Goal: Task Accomplishment & Management: Manage account settings

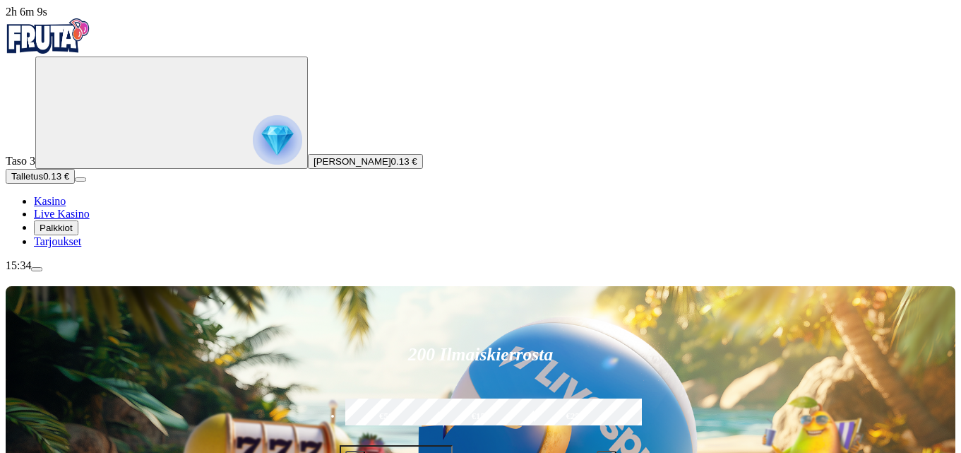
click at [73, 233] on span "Palkkiot" at bounding box center [56, 227] width 33 height 11
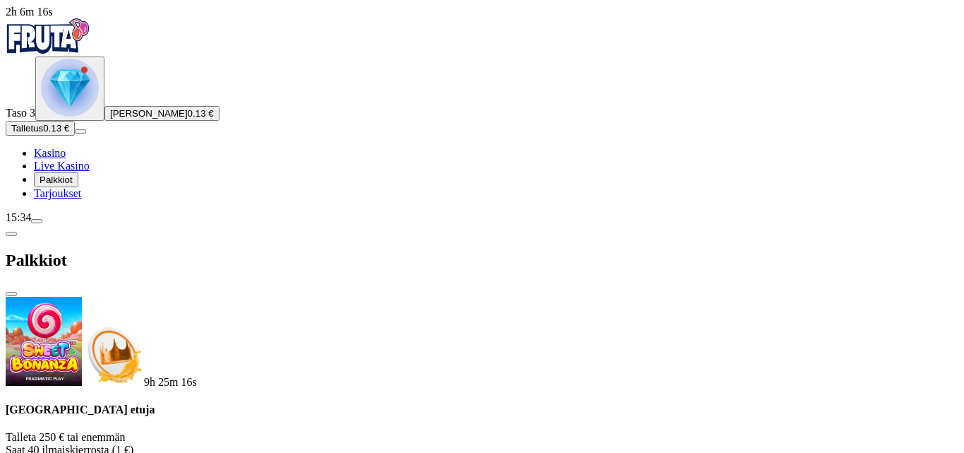
scroll to position [286, 0]
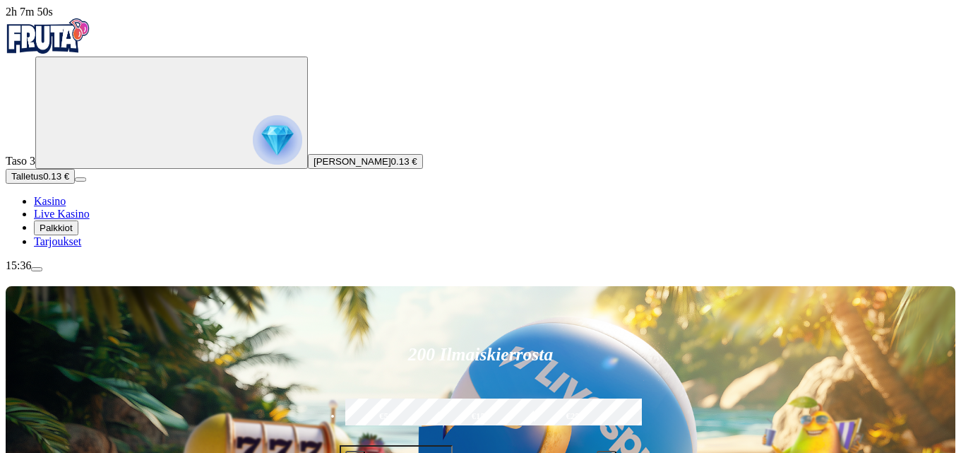
click at [37, 269] on span "menu icon" at bounding box center [37, 269] width 0 height 0
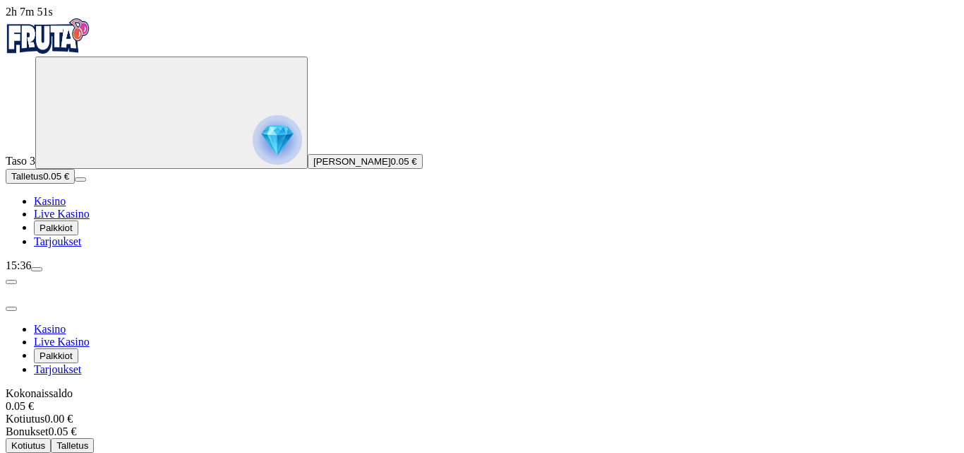
click at [37, 269] on span "menu icon" at bounding box center [37, 269] width 0 height 0
click at [73, 233] on span "Palkkiot" at bounding box center [56, 227] width 33 height 11
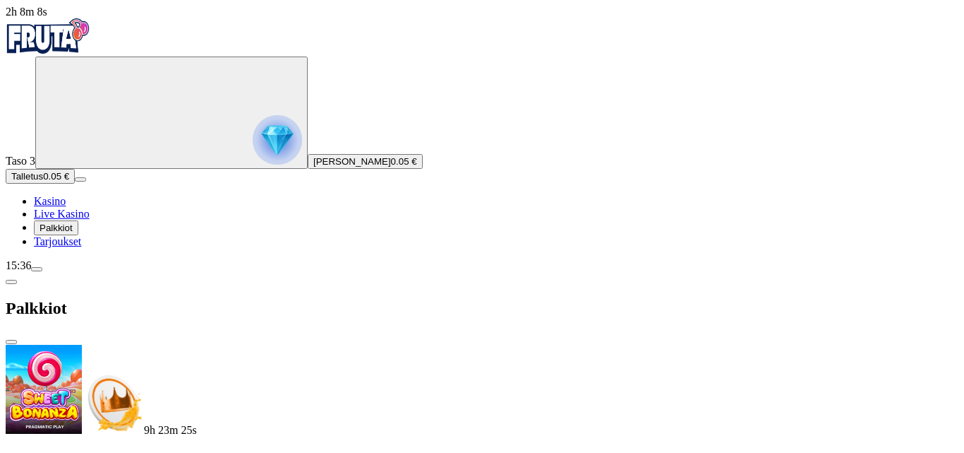
click at [11, 342] on span "close icon" at bounding box center [11, 342] width 0 height 0
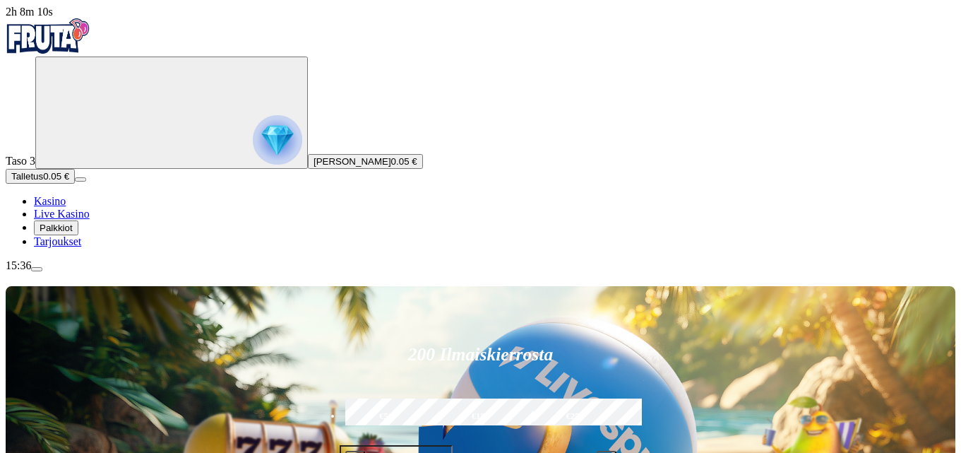
click at [37, 269] on span "menu icon" at bounding box center [37, 269] width 0 height 0
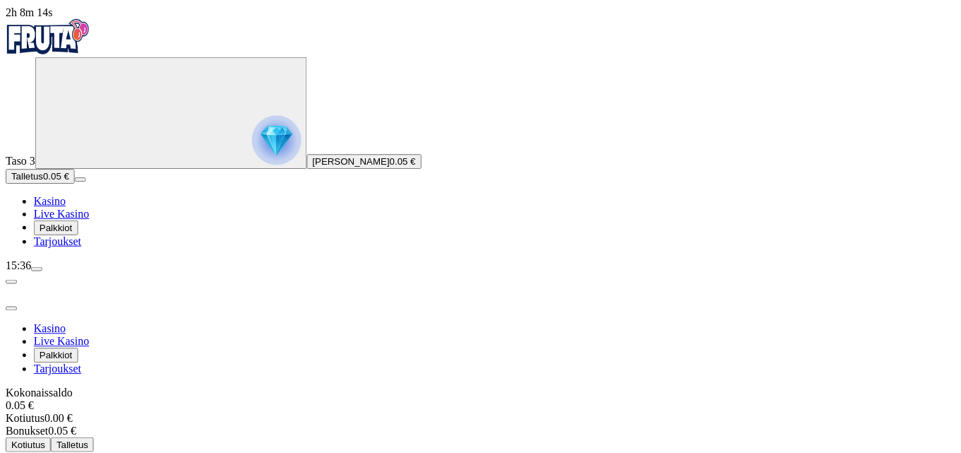
scroll to position [51, 0]
